Goal: Information Seeking & Learning: Learn about a topic

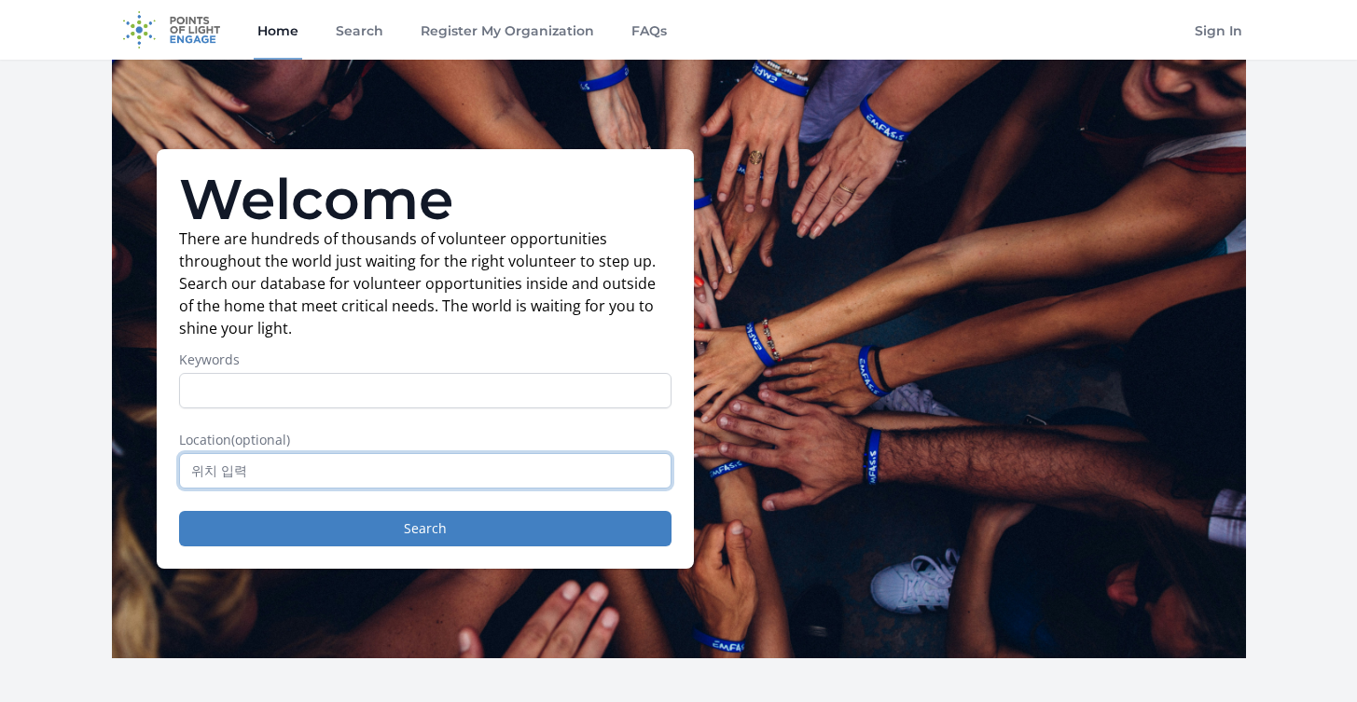
click at [269, 468] on input "text" at bounding box center [425, 470] width 492 height 35
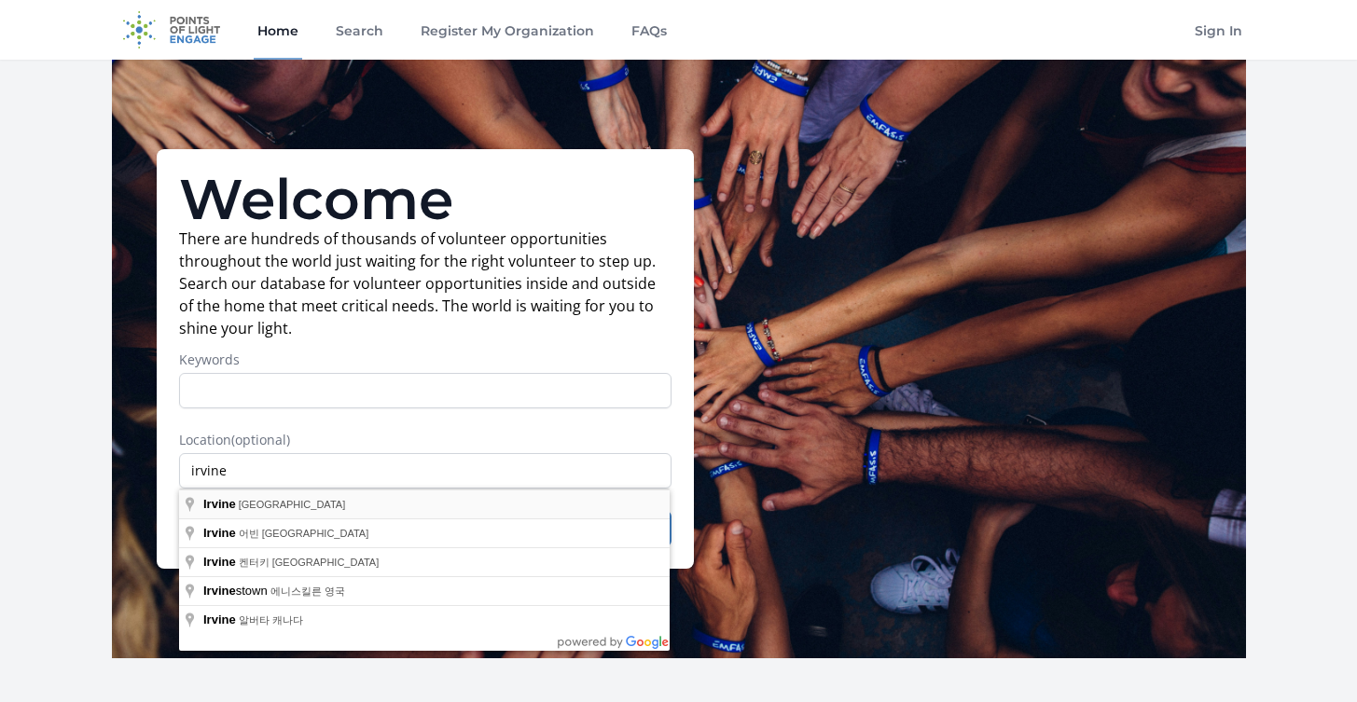
type input "[GEOGRAPHIC_DATA], [GEOGRAPHIC_DATA]"
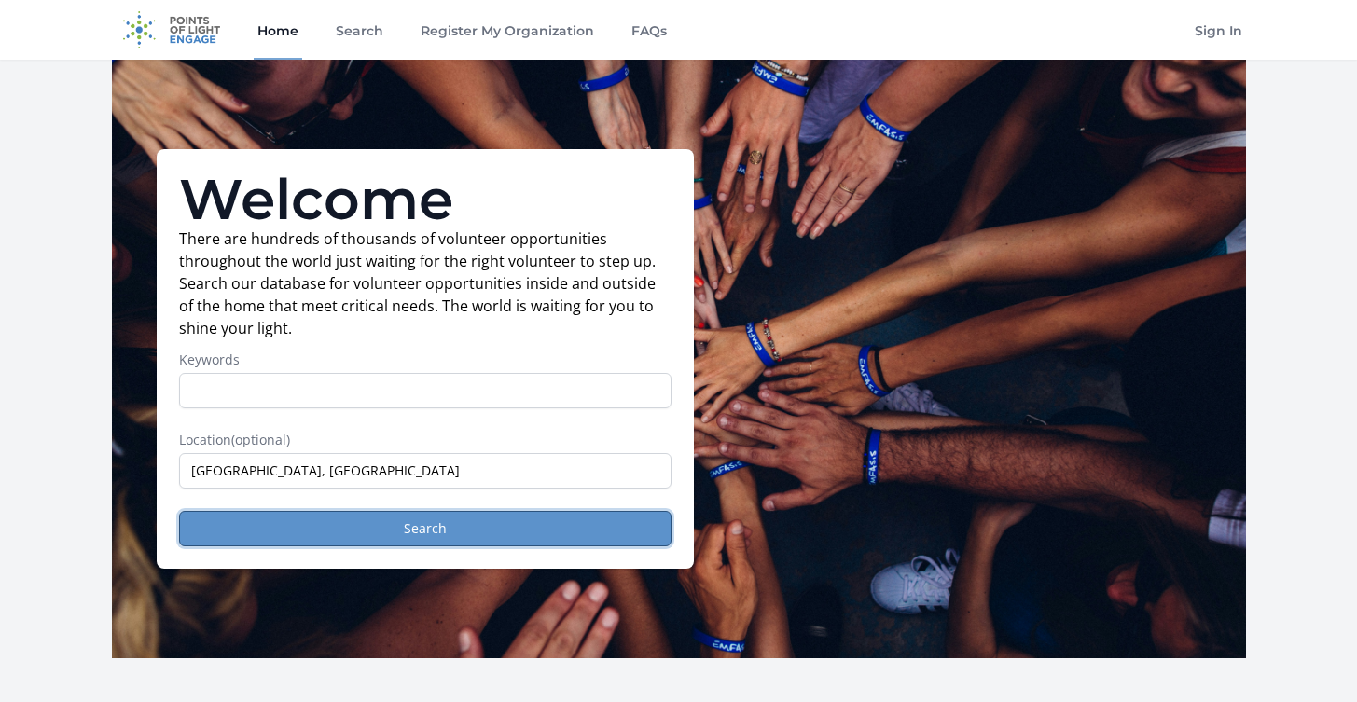
click at [285, 523] on button "Search" at bounding box center [425, 528] width 492 height 35
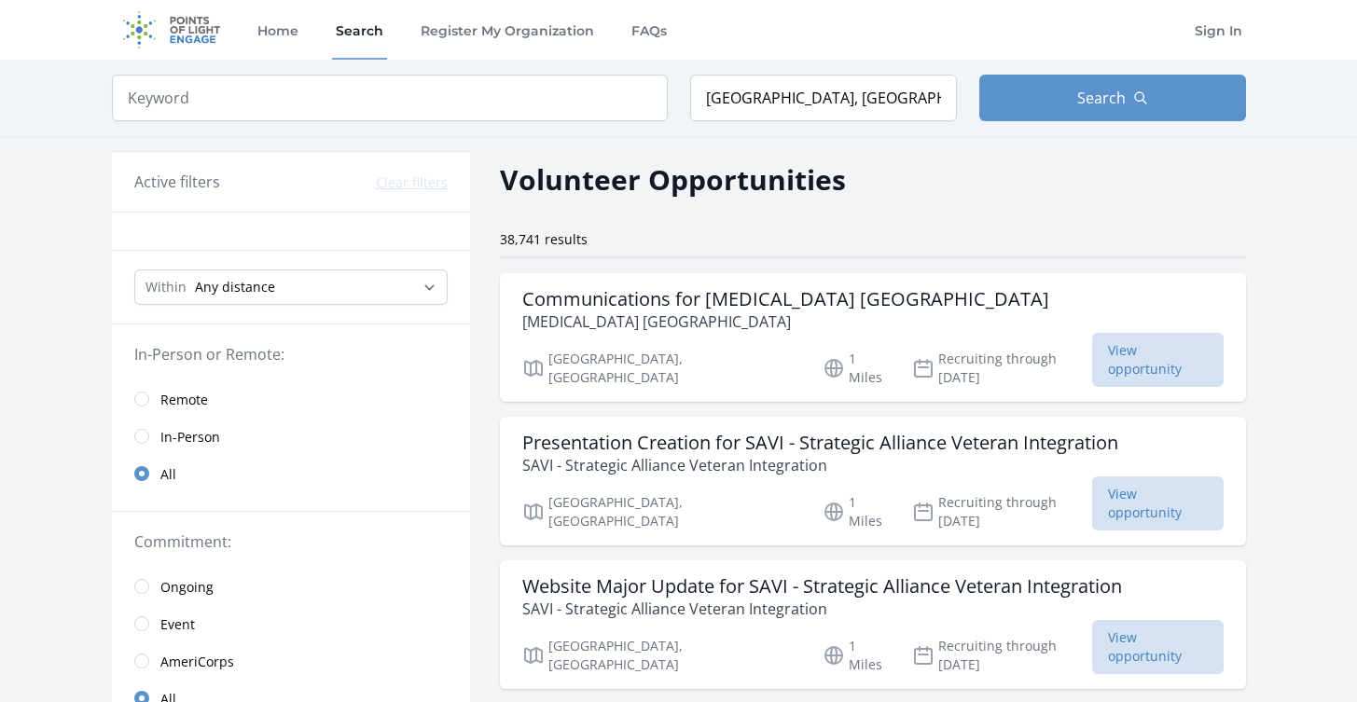
click at [192, 441] on span "In-Person" at bounding box center [190, 437] width 60 height 19
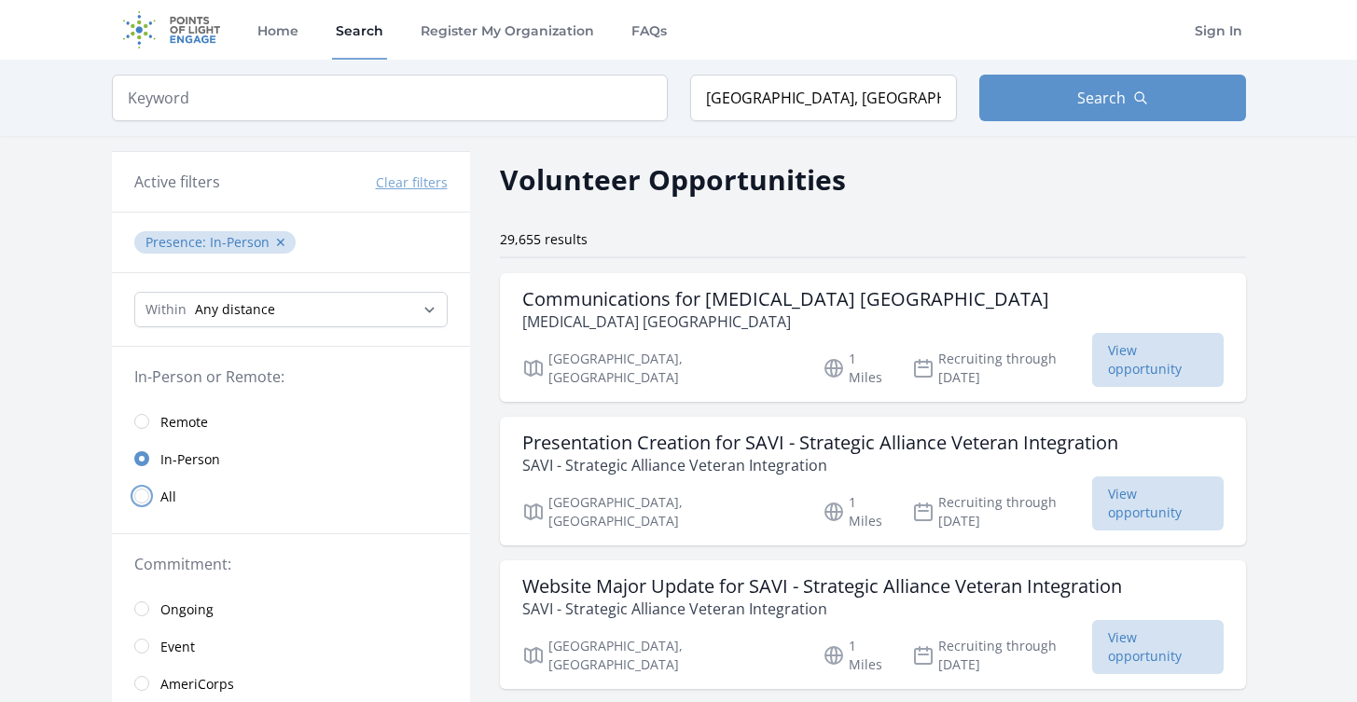
click at [137, 492] on input "radio" at bounding box center [141, 496] width 15 height 15
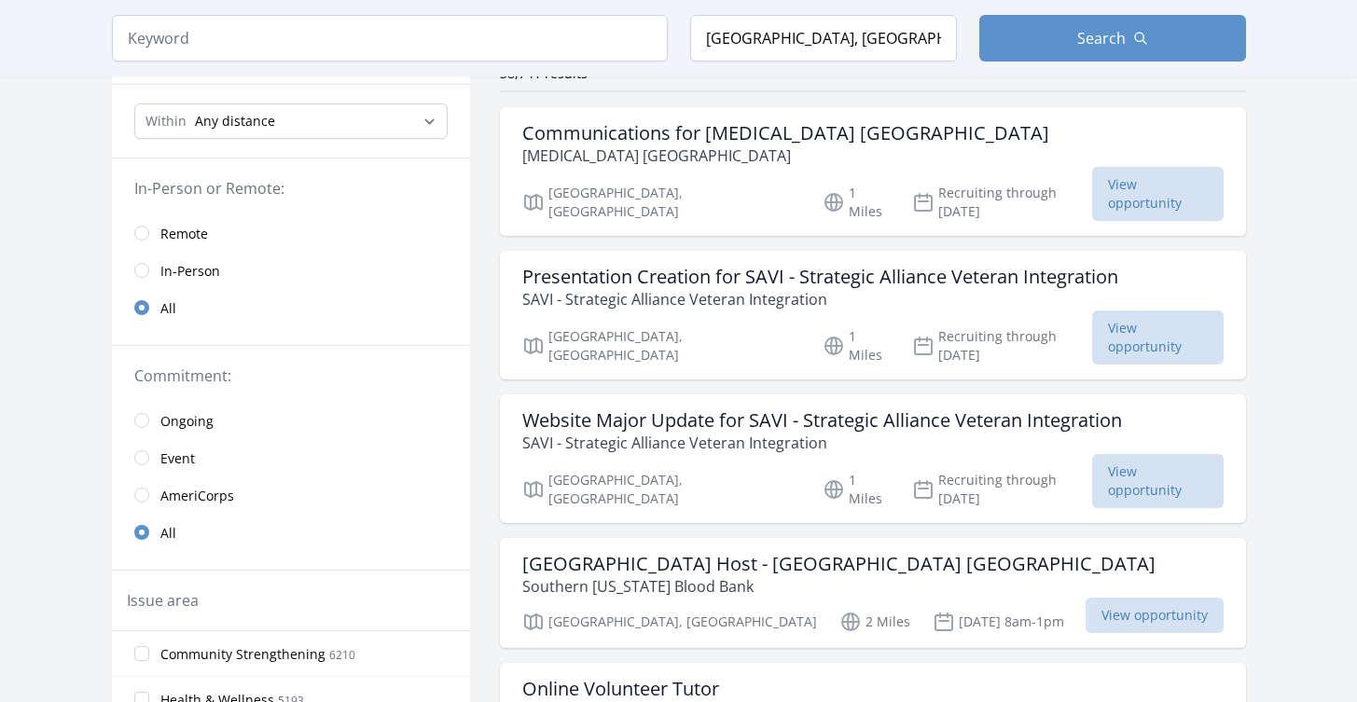
scroll to position [170, 0]
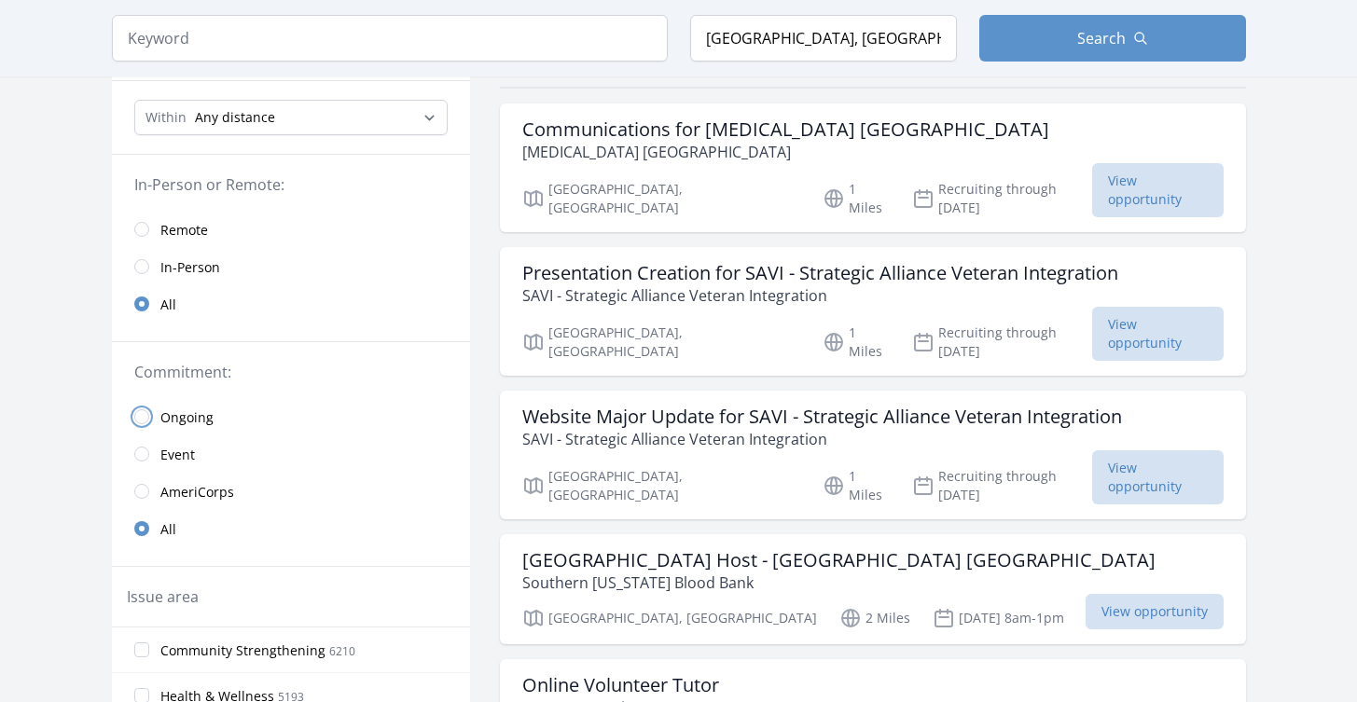
click at [147, 420] on input "radio" at bounding box center [141, 416] width 15 height 15
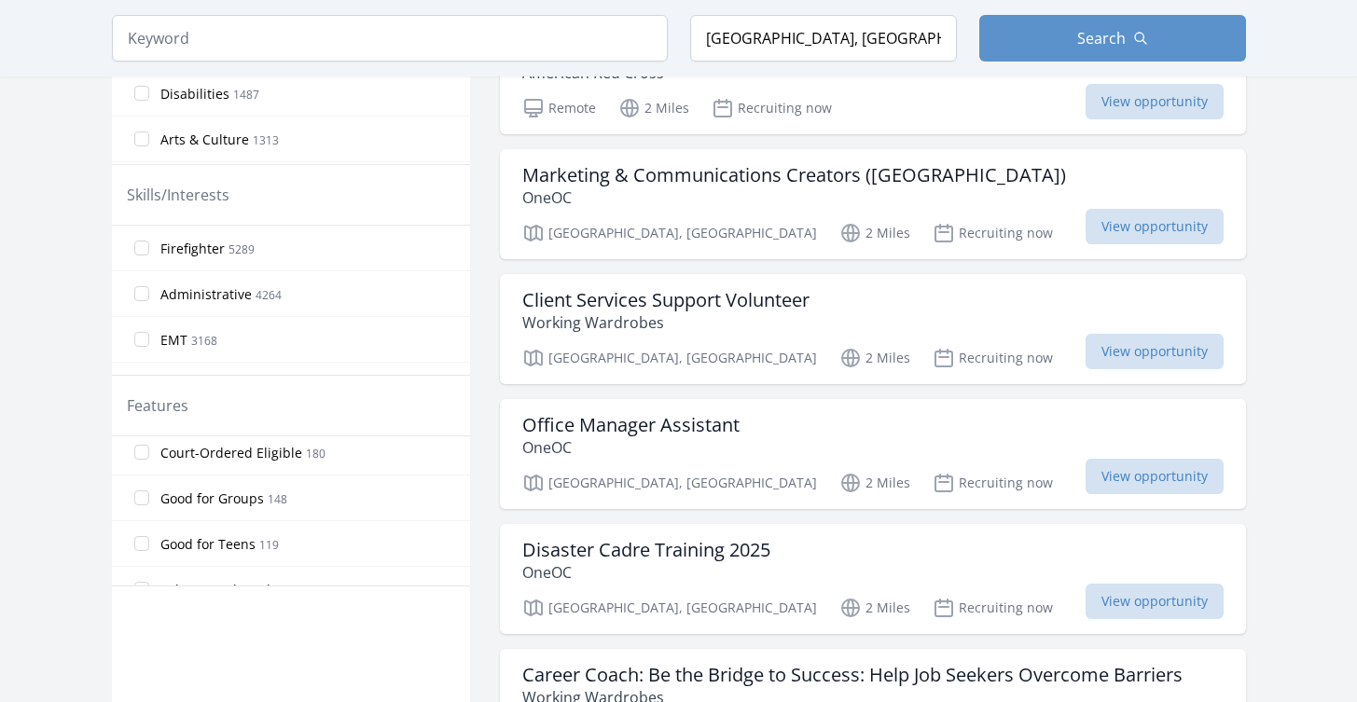
scroll to position [444, 0]
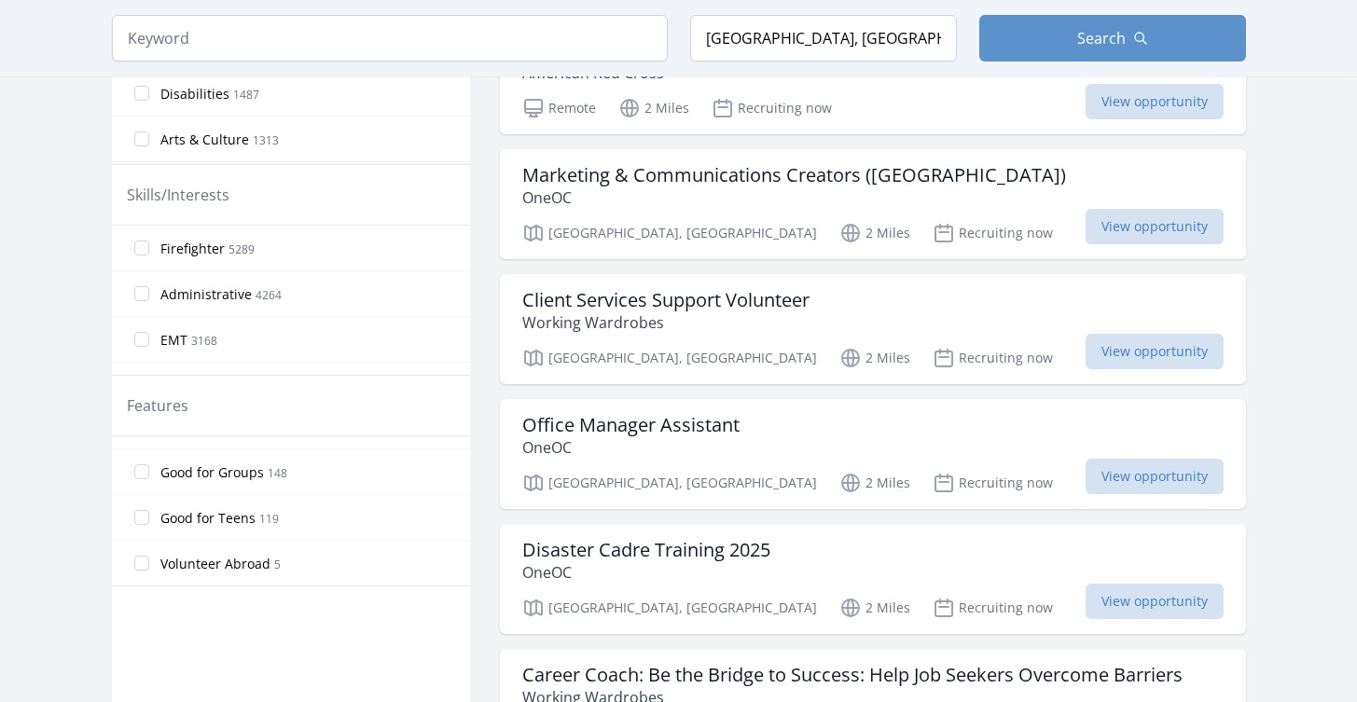
click at [198, 521] on span "Good for Teens" at bounding box center [207, 518] width 95 height 19
click at [149, 521] on input "Good for Teens 119" at bounding box center [141, 517] width 15 height 15
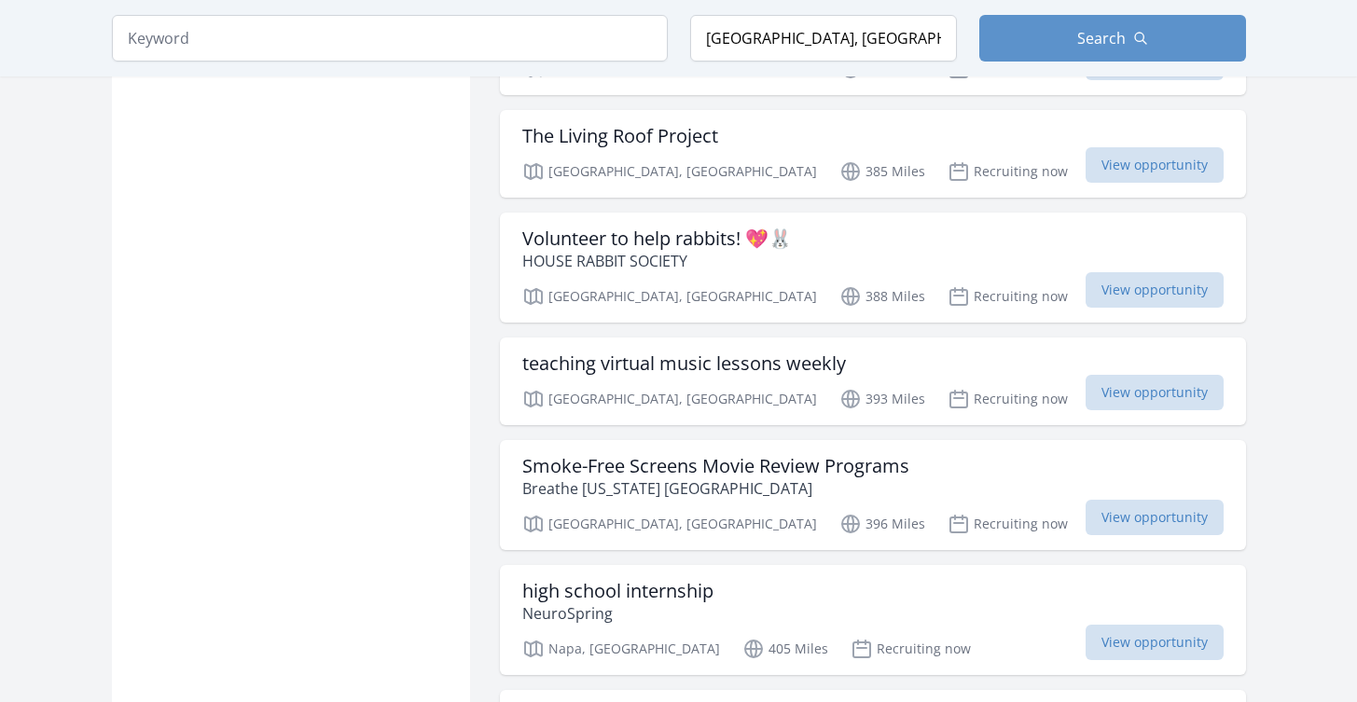
scroll to position [1786, 0]
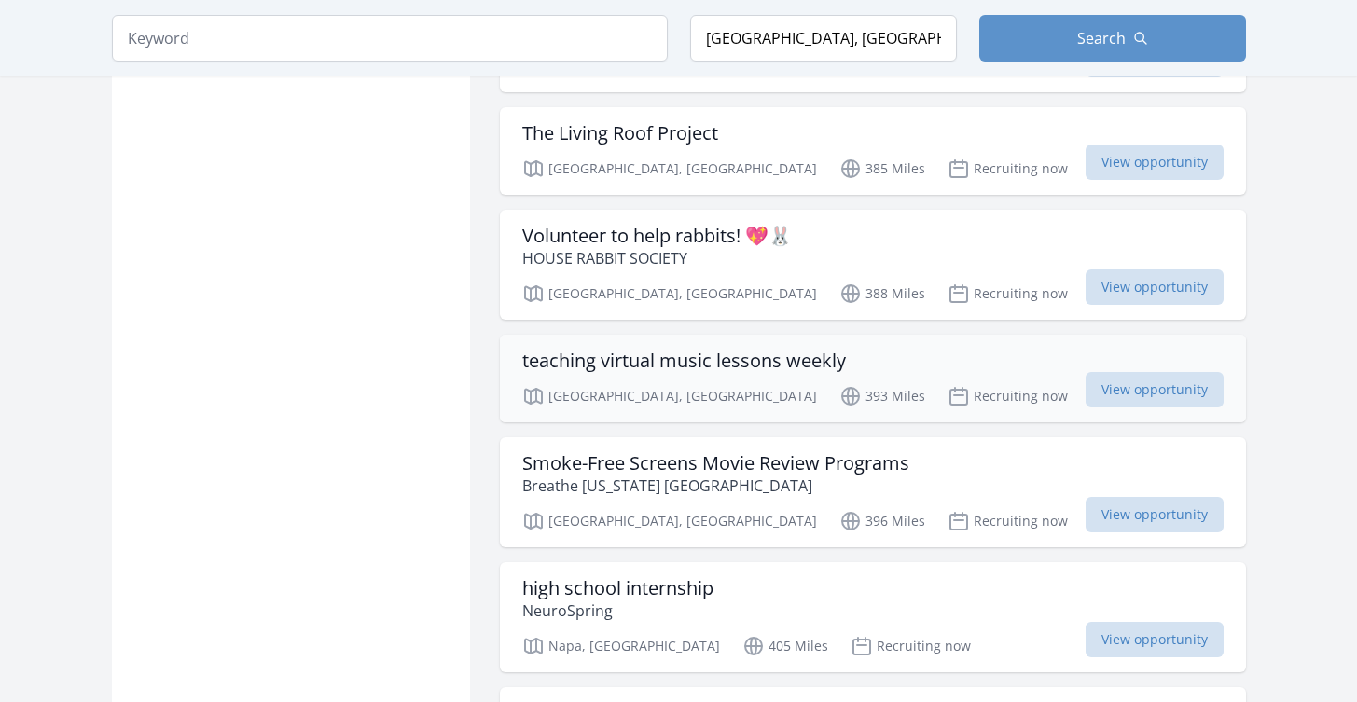
click at [761, 366] on h3 "teaching virtual music lessons weekly" at bounding box center [684, 361] width 324 height 22
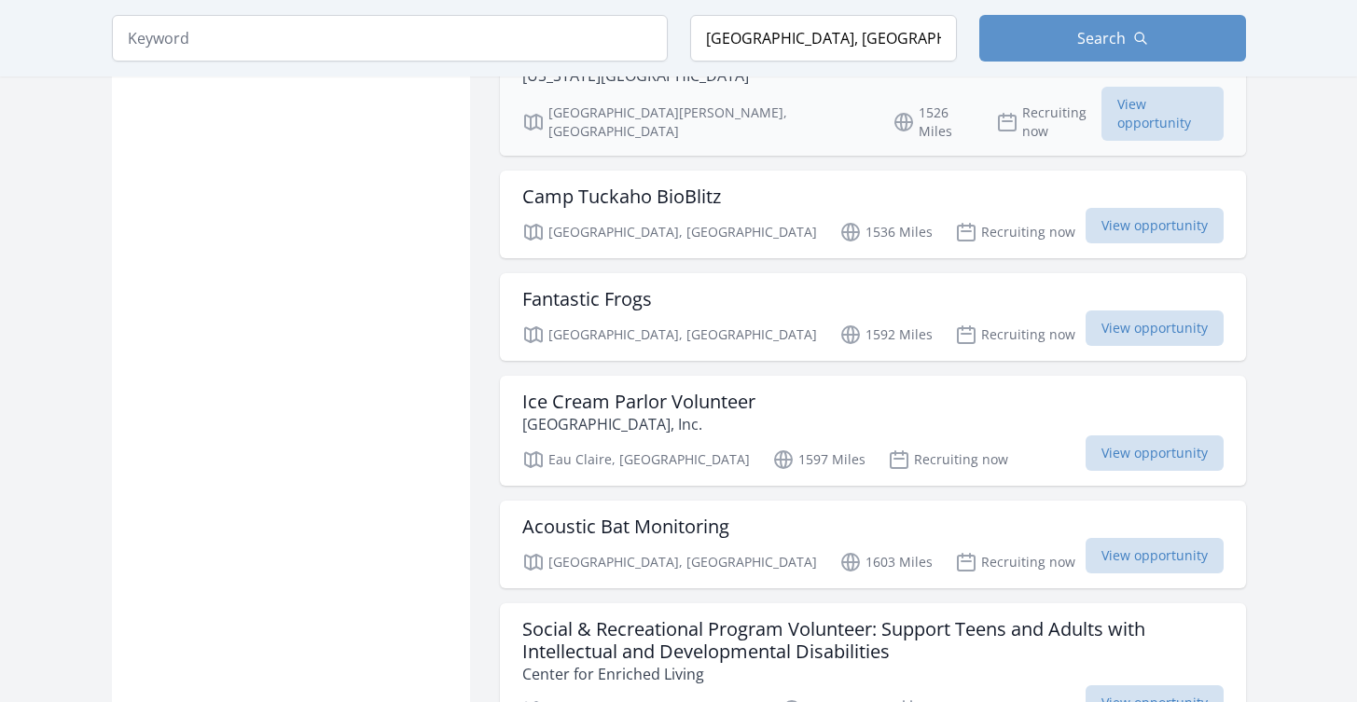
scroll to position [4528, 0]
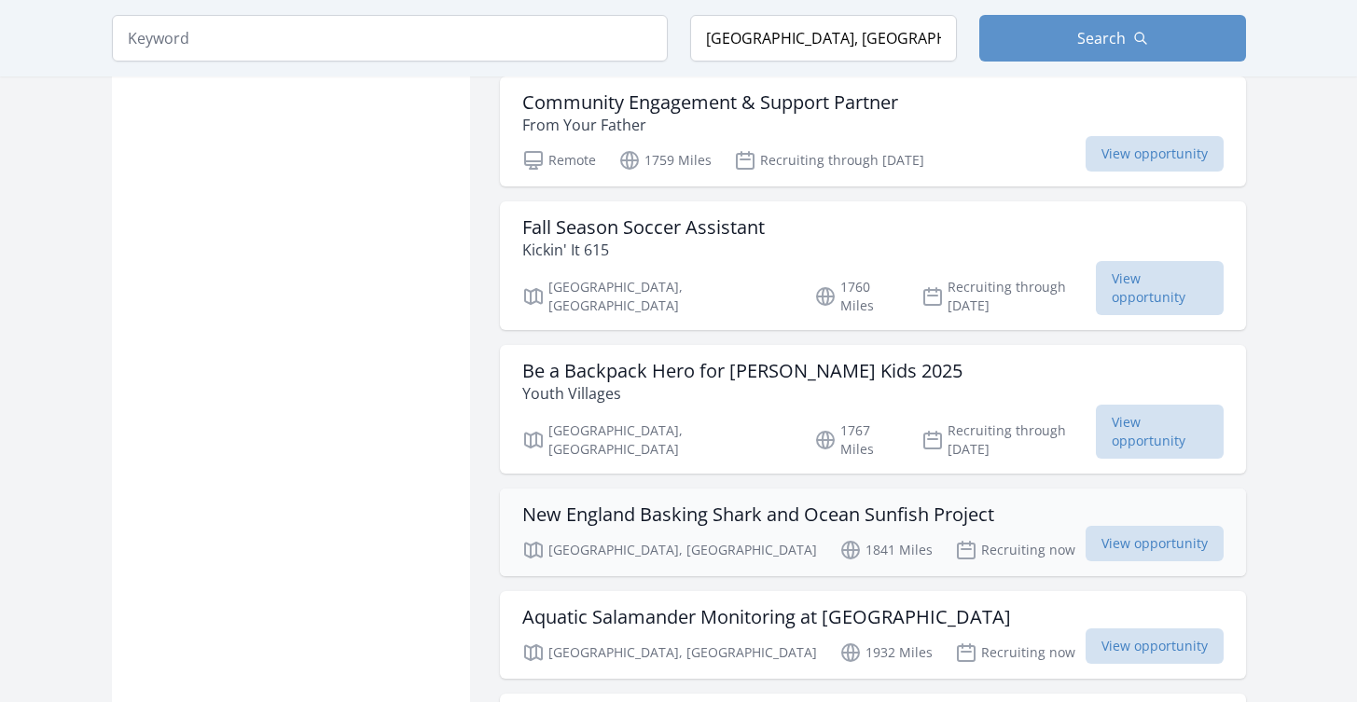
scroll to position [5810, 0]
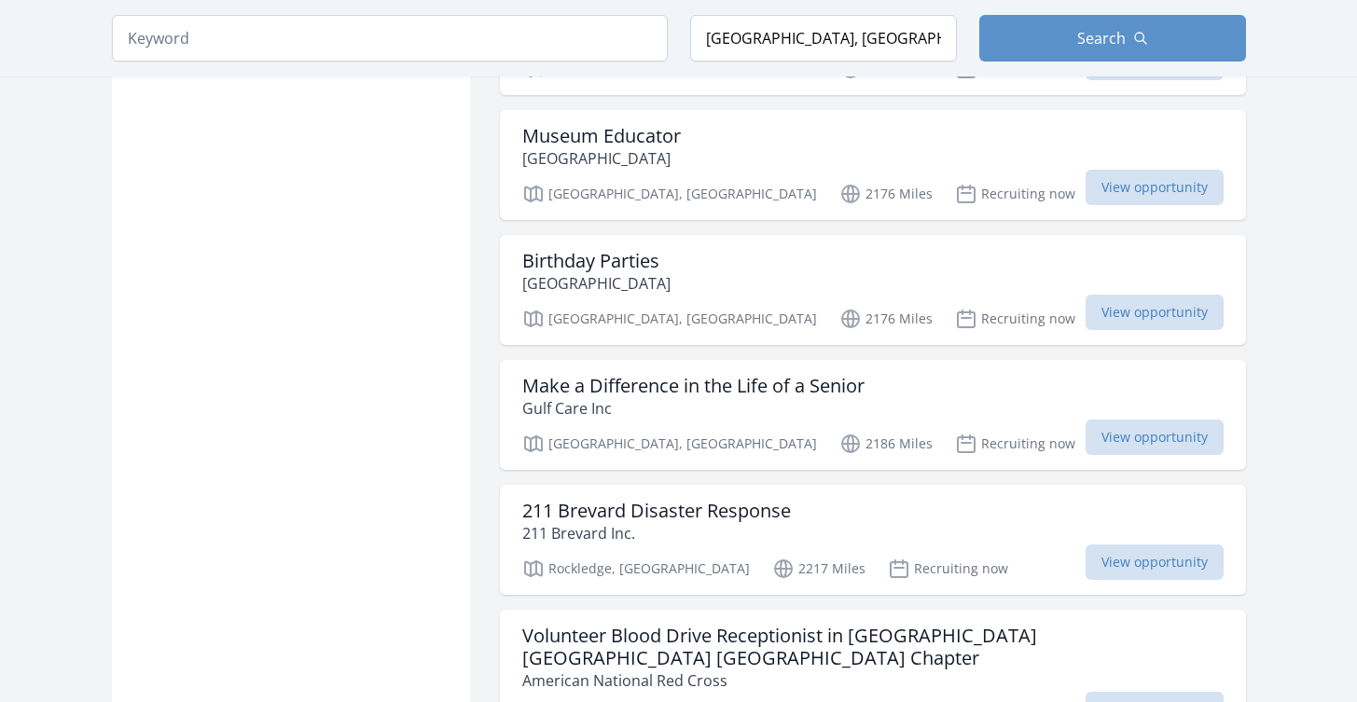
scroll to position [9471, 0]
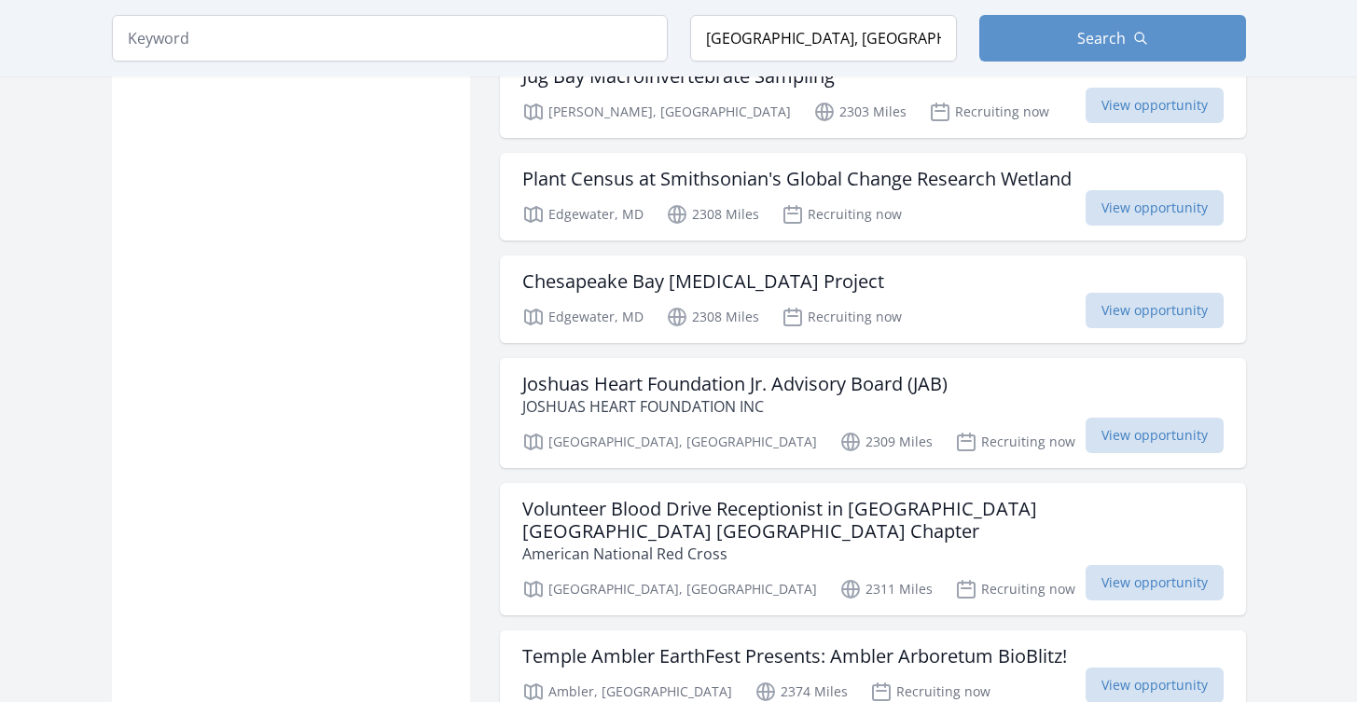
scroll to position [12092, 0]
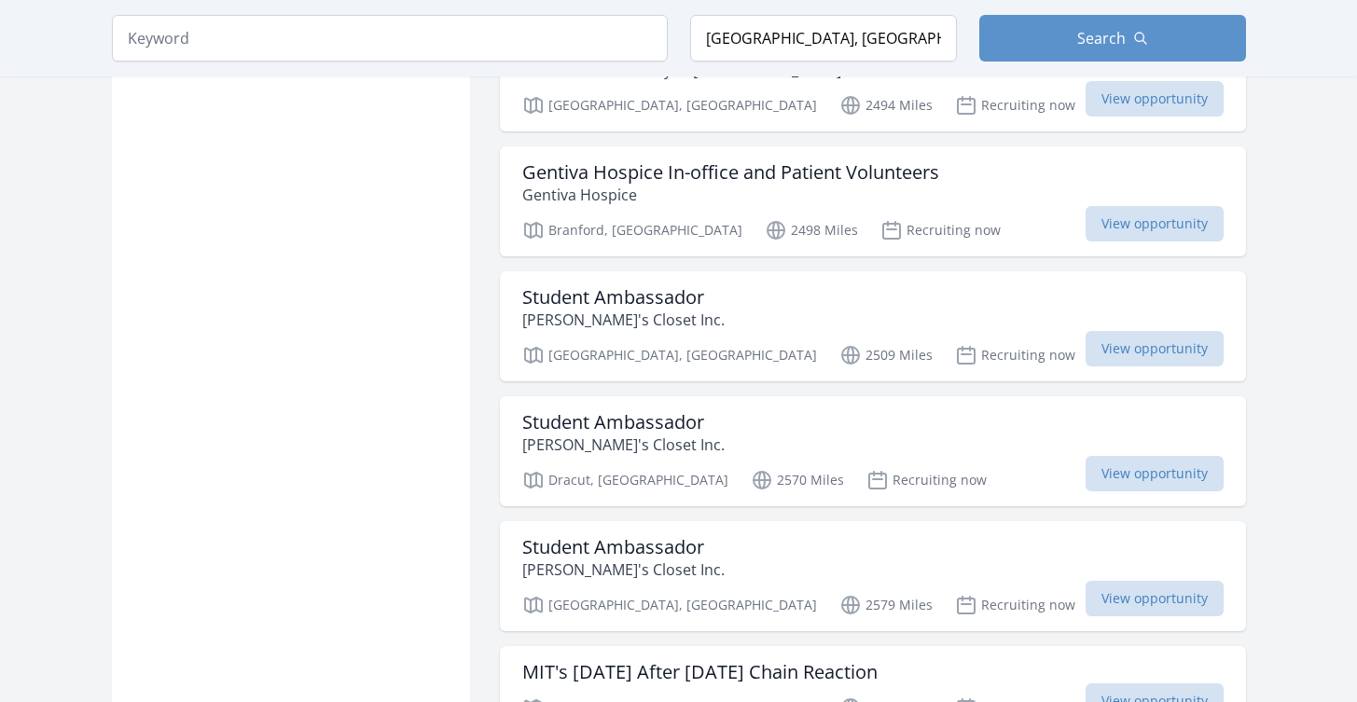
scroll to position [14316, 0]
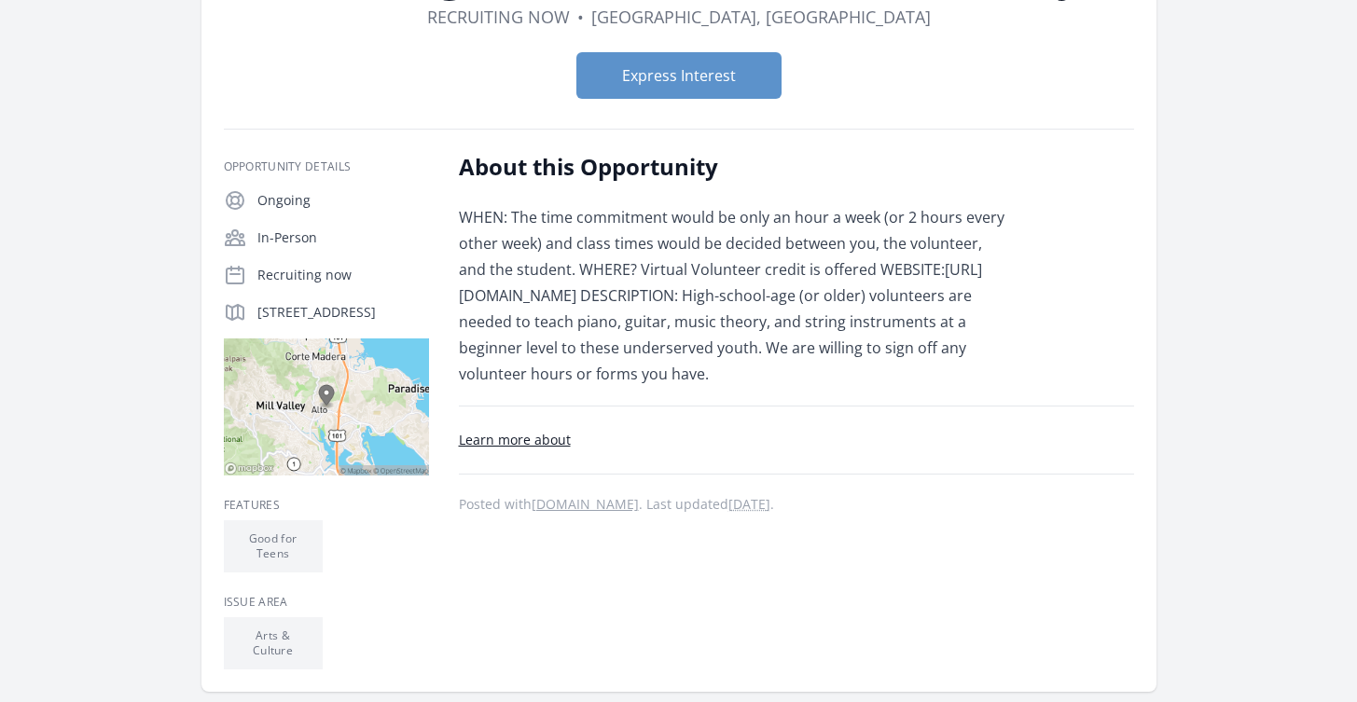
scroll to position [382, 0]
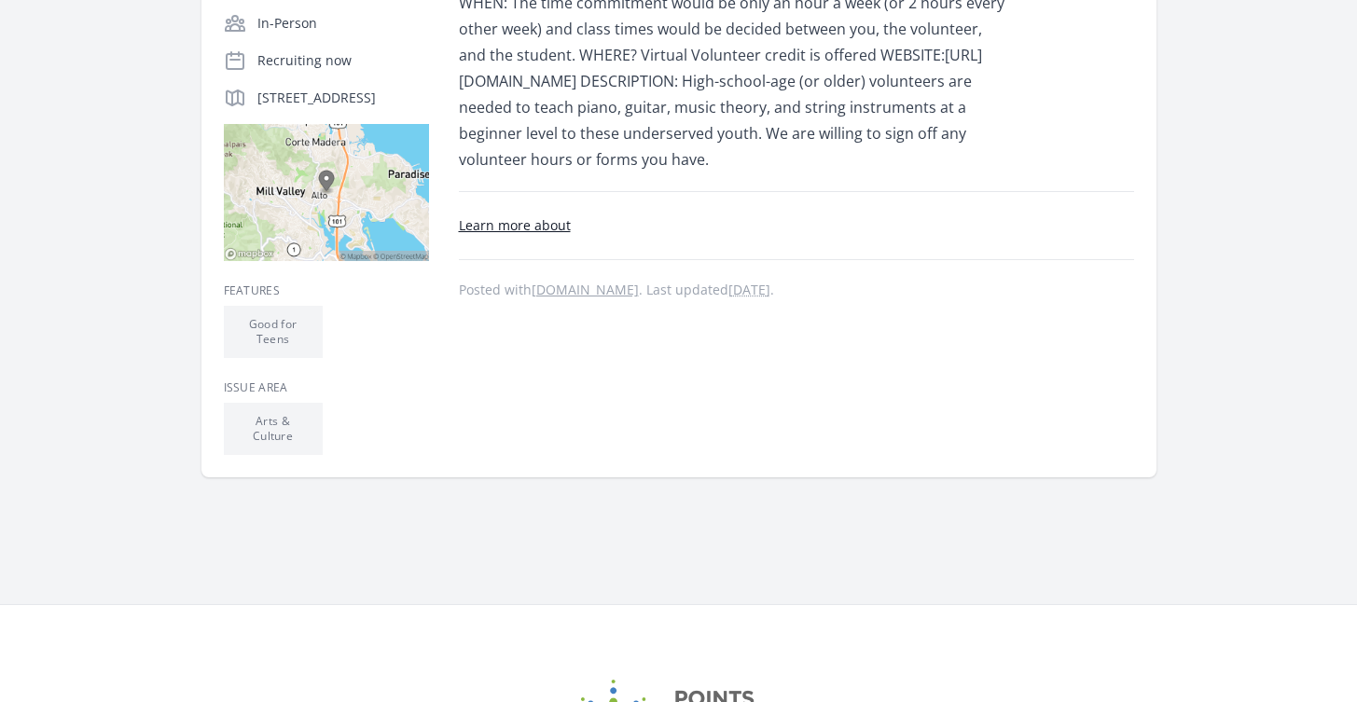
click at [489, 233] on link "Learn more about" at bounding box center [515, 225] width 112 height 18
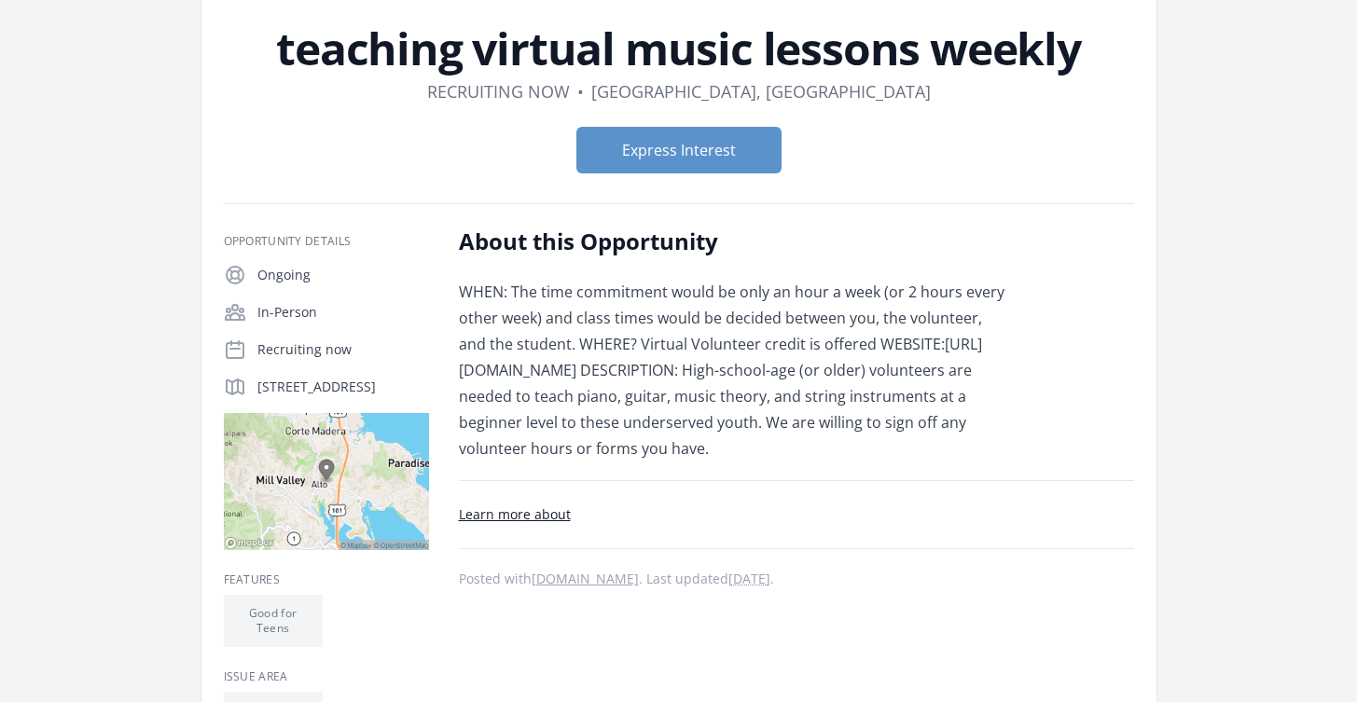
scroll to position [19, 0]
